Goal: Learn about a topic

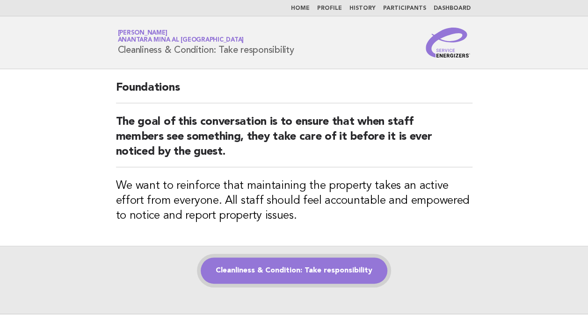
click at [268, 275] on link "Cleanliness & Condition: Take responsibility" at bounding box center [294, 271] width 187 height 26
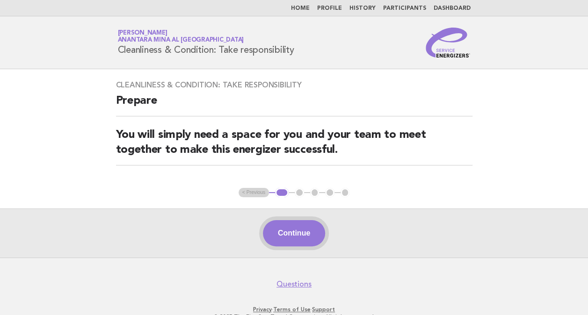
click at [282, 227] on button "Continue" at bounding box center [294, 233] width 62 height 26
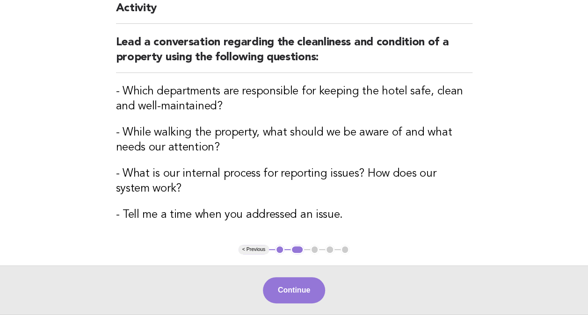
scroll to position [91, 0]
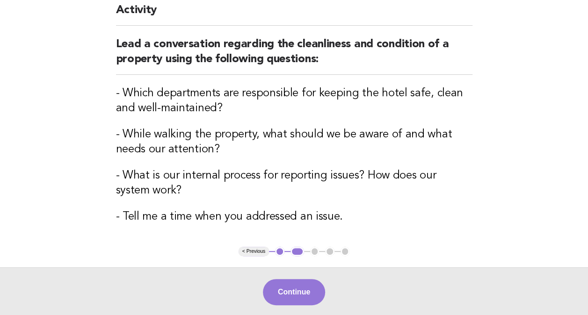
click at [101, 231] on main "Cleanliness & Condition: Take responsibility Activity Lead a conversation regar…" at bounding box center [294, 147] width 588 height 338
